Goal: Manage account settings

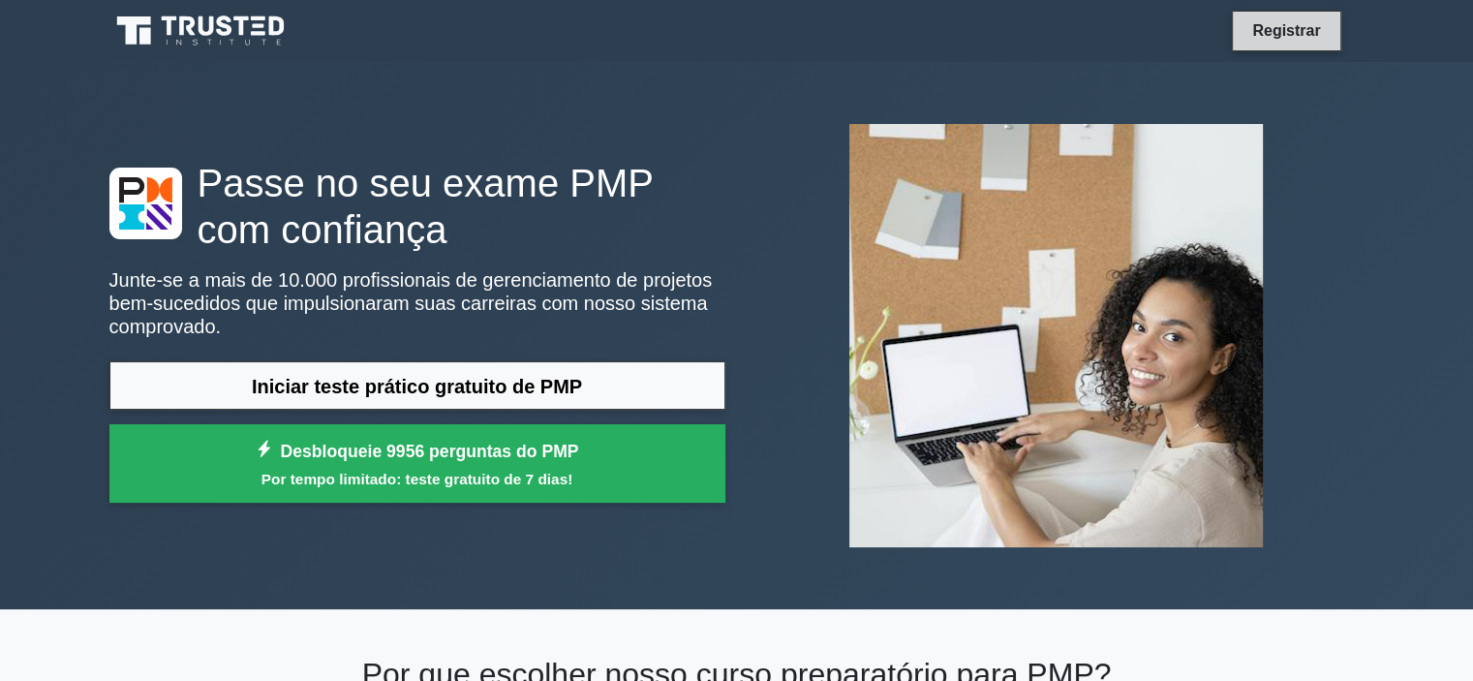
click at [1298, 34] on font "Registrar" at bounding box center [1286, 30] width 68 height 16
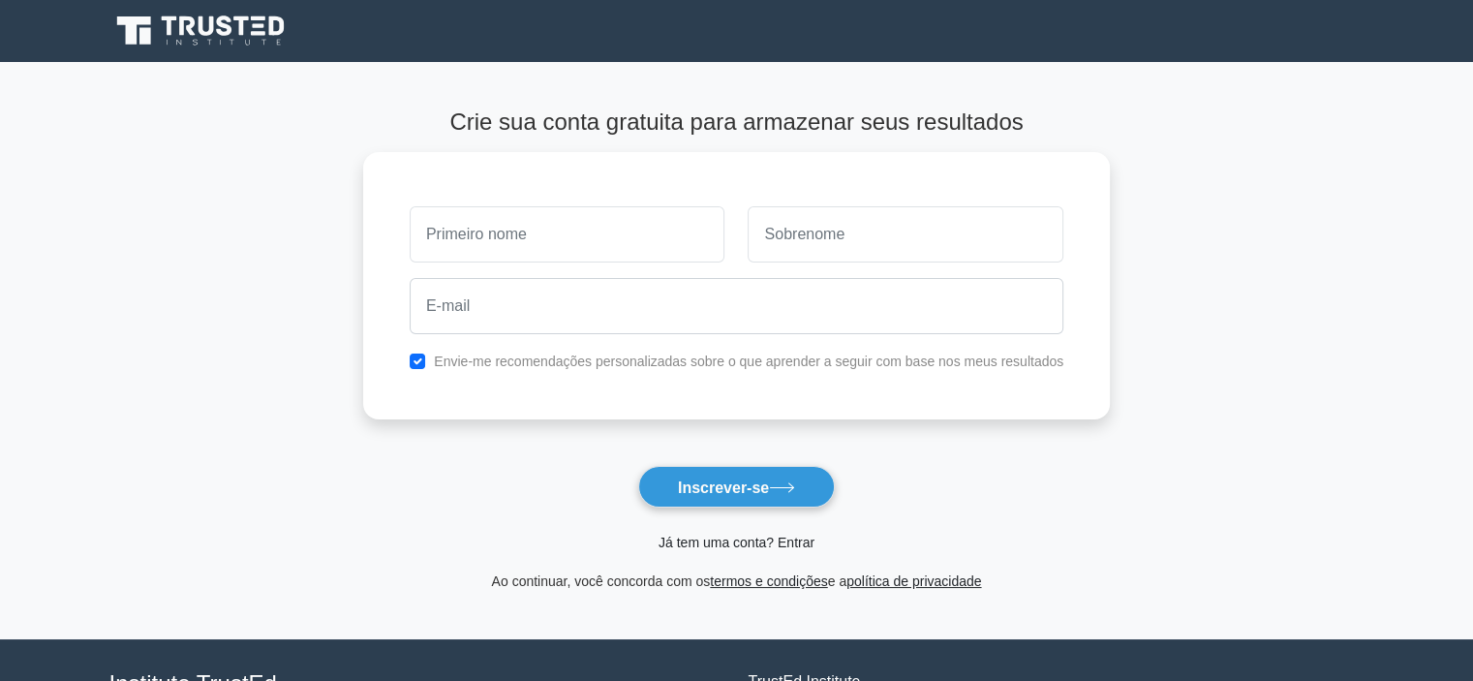
click at [725, 542] on font "Já tem uma conta? Entrar" at bounding box center [736, 541] width 156 height 15
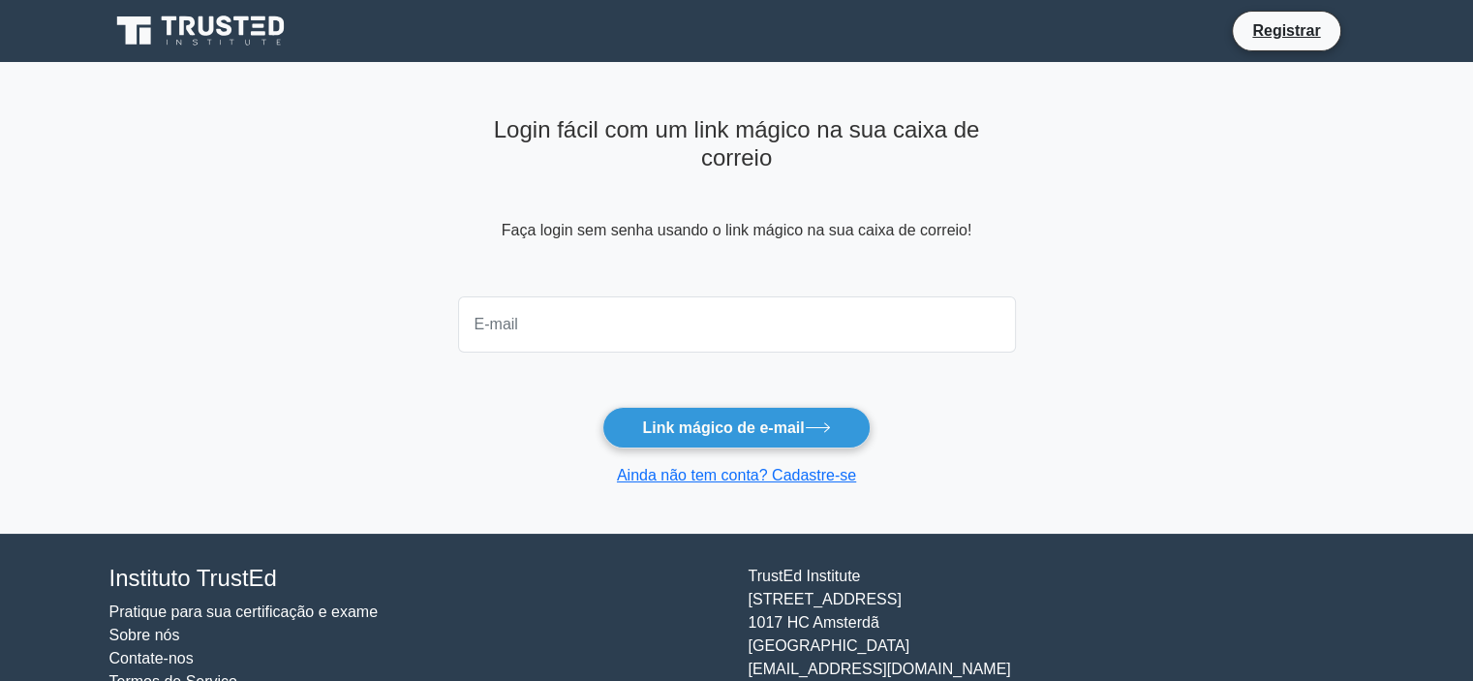
click at [640, 324] on input "email" at bounding box center [737, 324] width 558 height 56
type input "thiago.ferreiravr6@gmail.com"
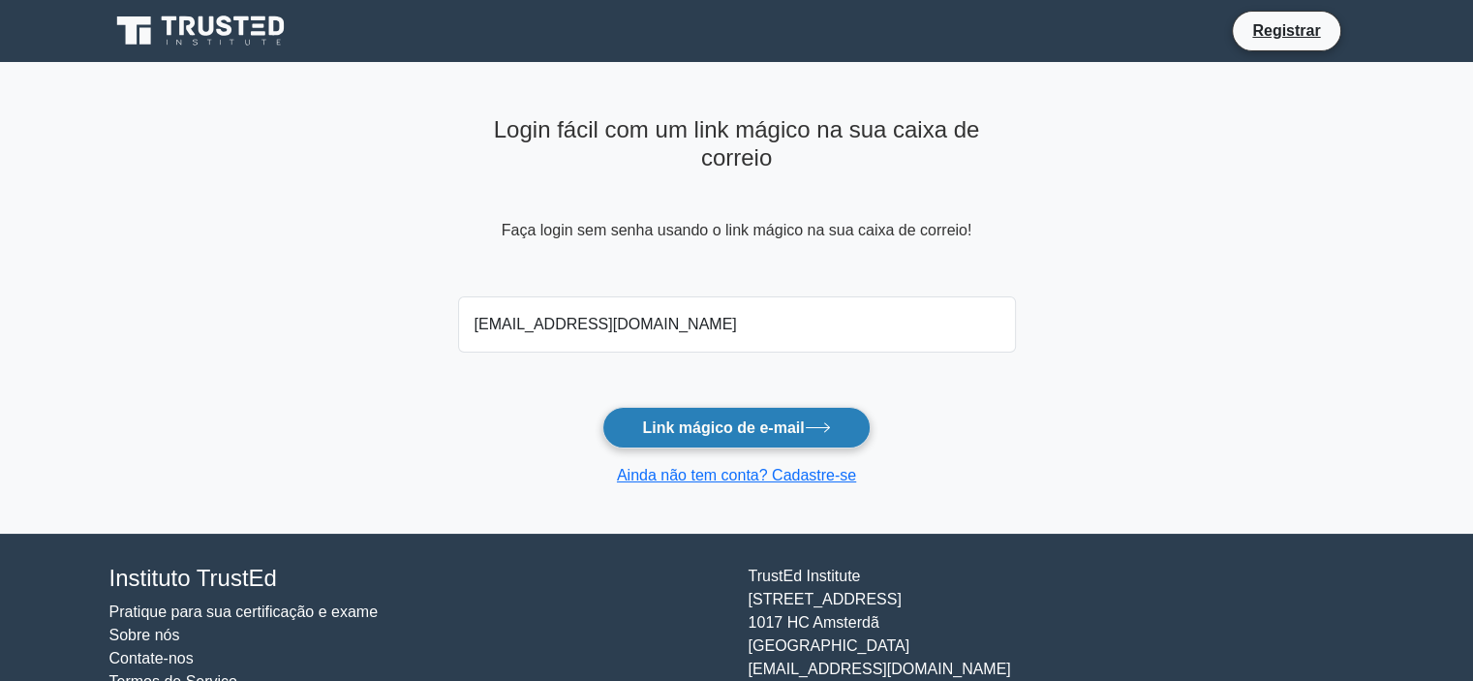
click at [709, 428] on font "Link mágico de e-mail" at bounding box center [723, 427] width 162 height 16
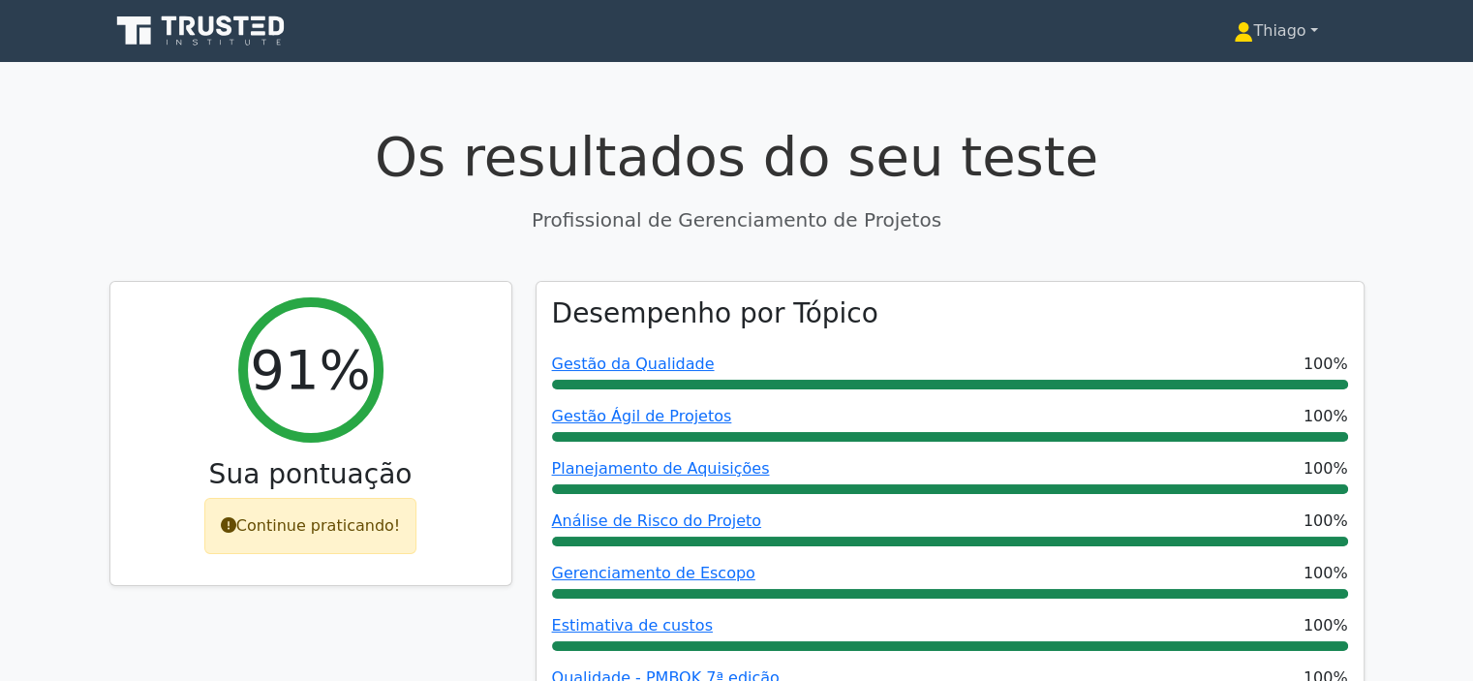
click at [1304, 27] on link "Thiago" at bounding box center [1275, 31] width 176 height 39
click at [1235, 73] on link "Perfil" at bounding box center [1264, 76] width 153 height 31
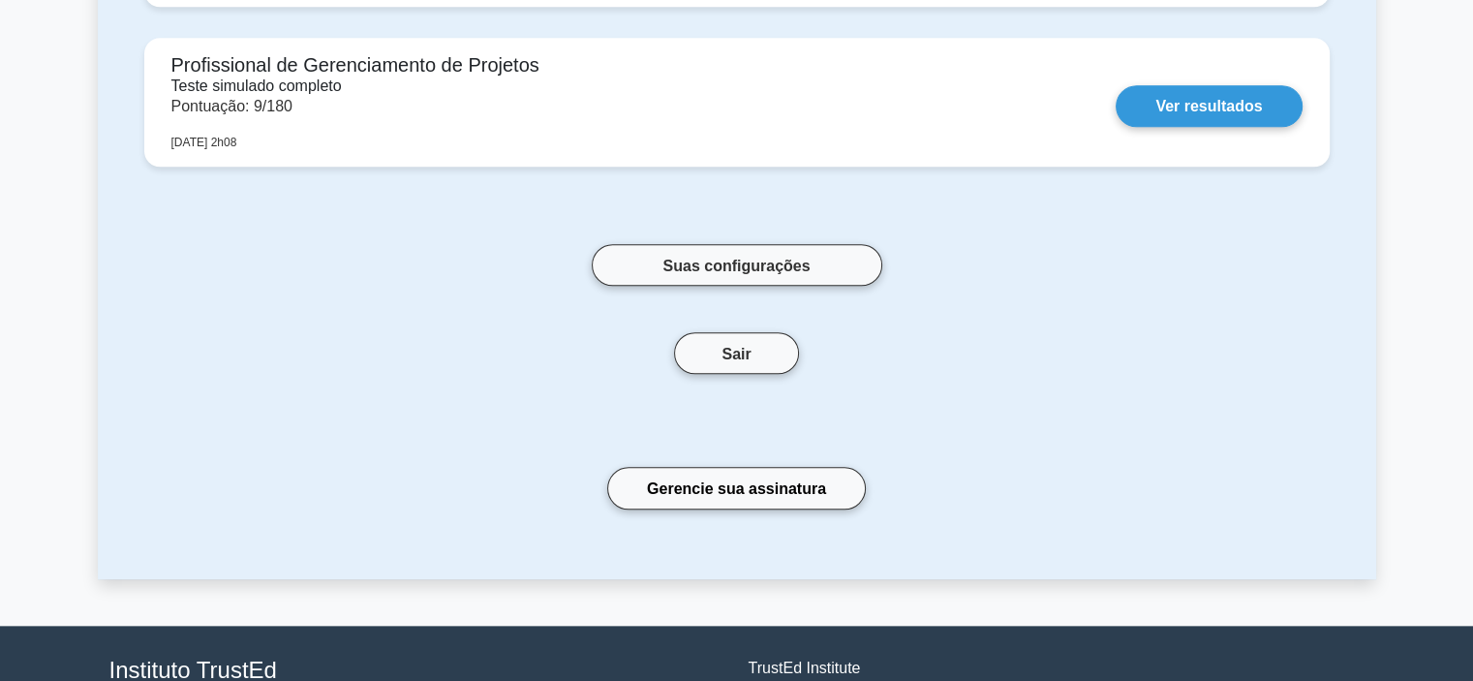
scroll to position [2033, 0]
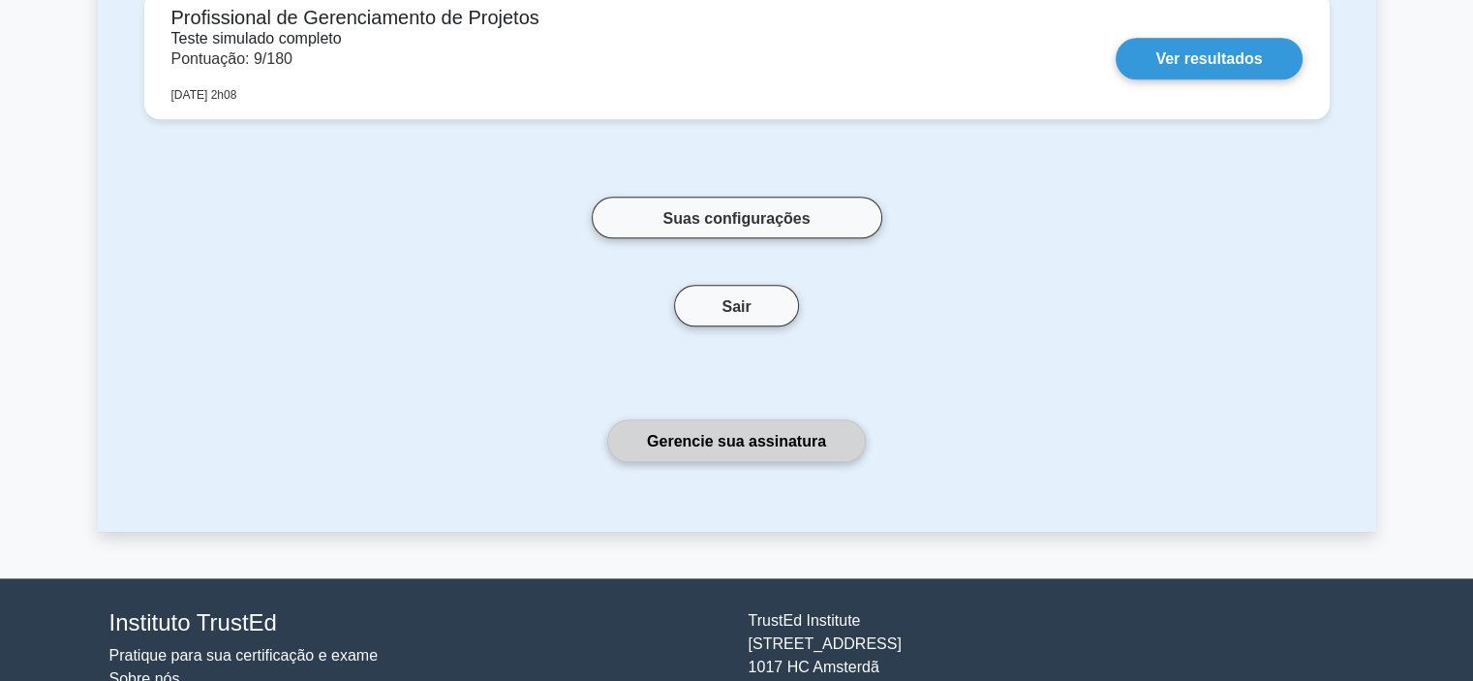
click at [698, 439] on font "Gerencie sua assinatura" at bounding box center [736, 441] width 179 height 16
